Goal: Find contact information: Find contact information

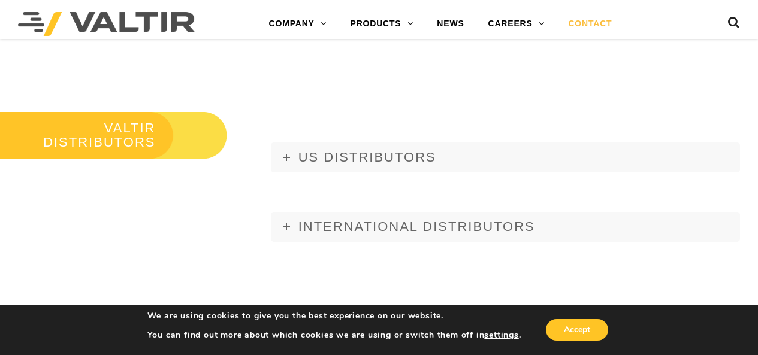
scroll to position [1198, 0]
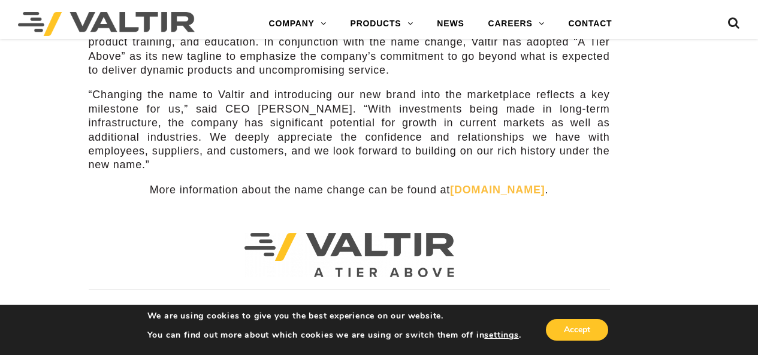
scroll to position [359, 0]
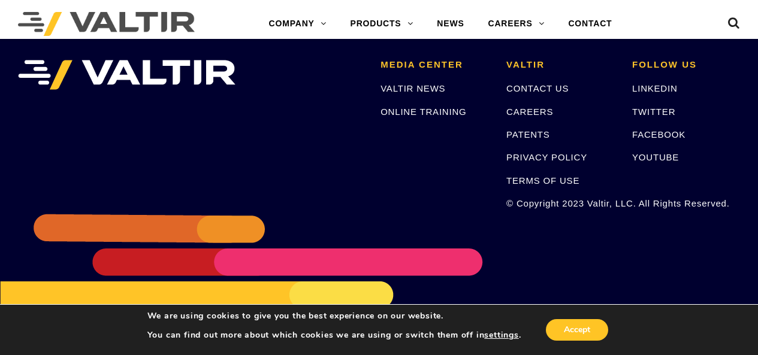
scroll to position [2572, 0]
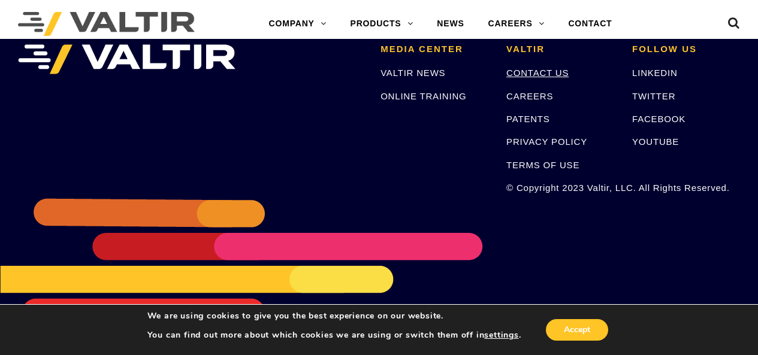
click at [532, 71] on link "CONTACT US" at bounding box center [537, 73] width 62 height 10
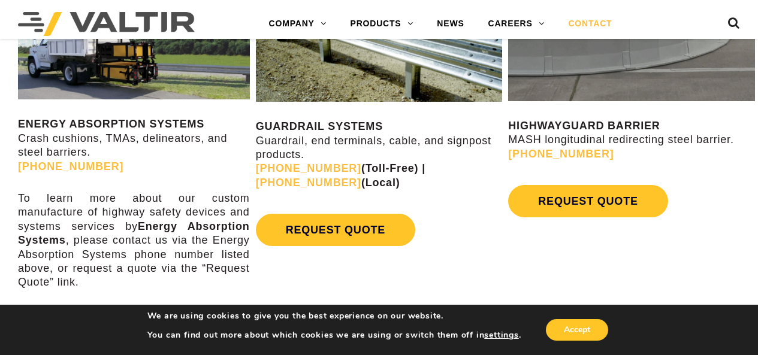
scroll to position [599, 0]
